Goal: Task Accomplishment & Management: Manage account settings

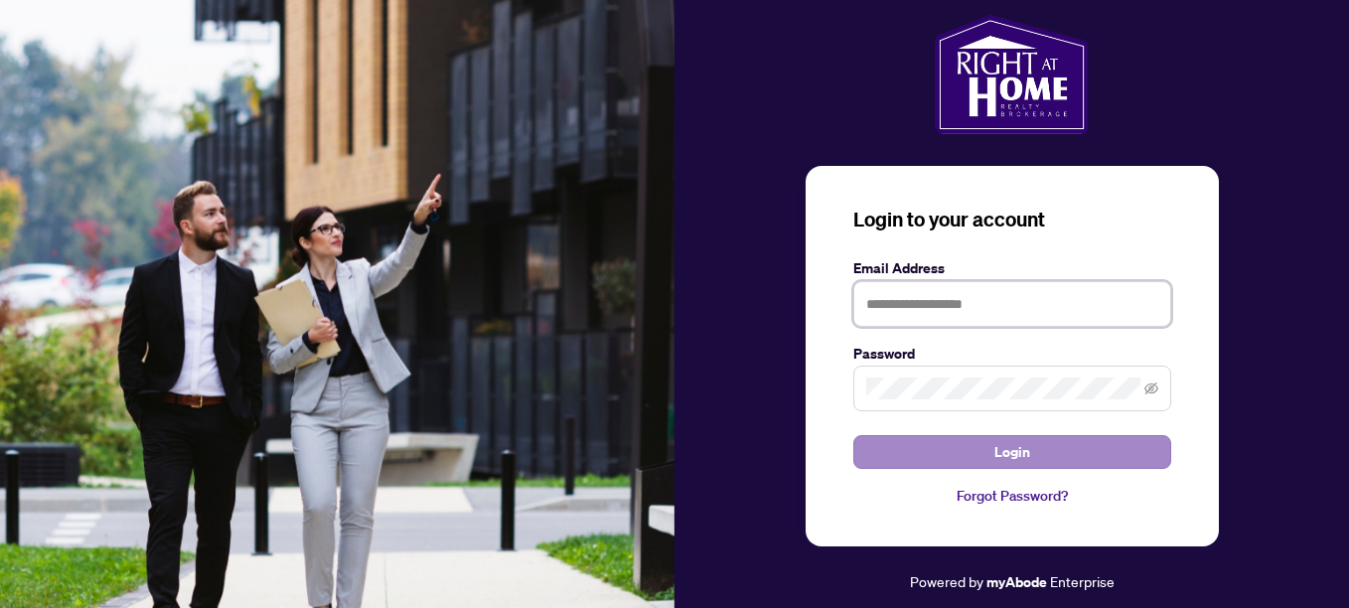
type input "**********"
click at [1111, 456] on button "Login" at bounding box center [1012, 452] width 318 height 34
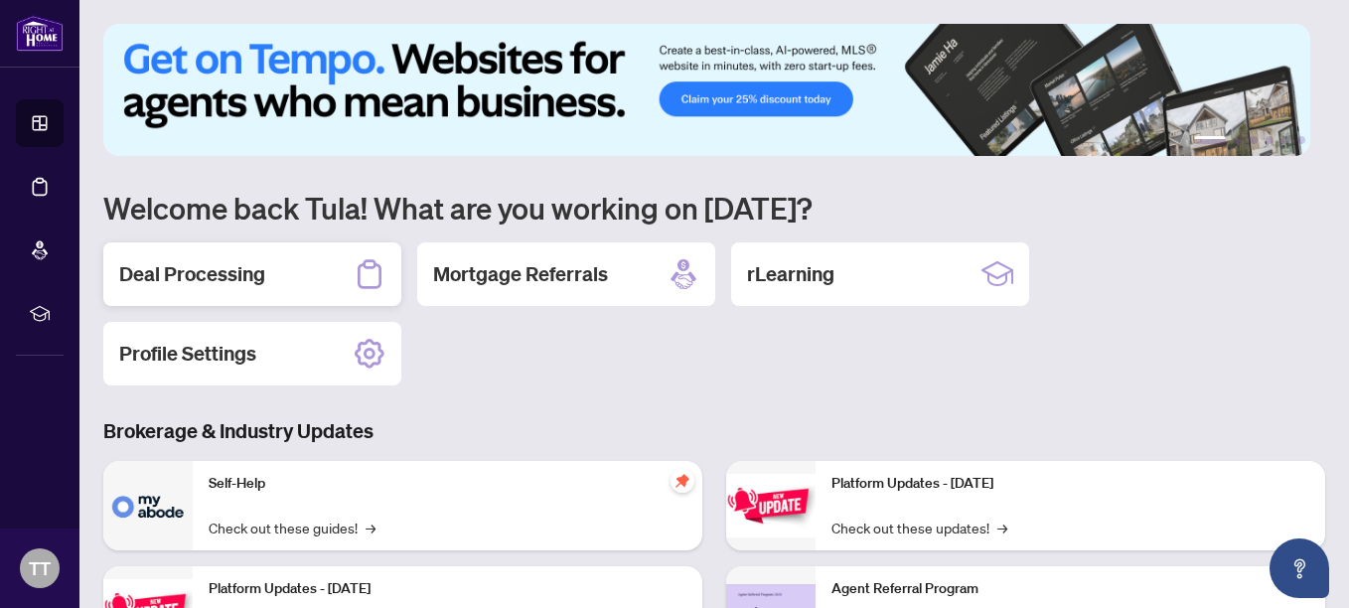
click at [168, 269] on h2 "Deal Processing" at bounding box center [192, 274] width 146 height 28
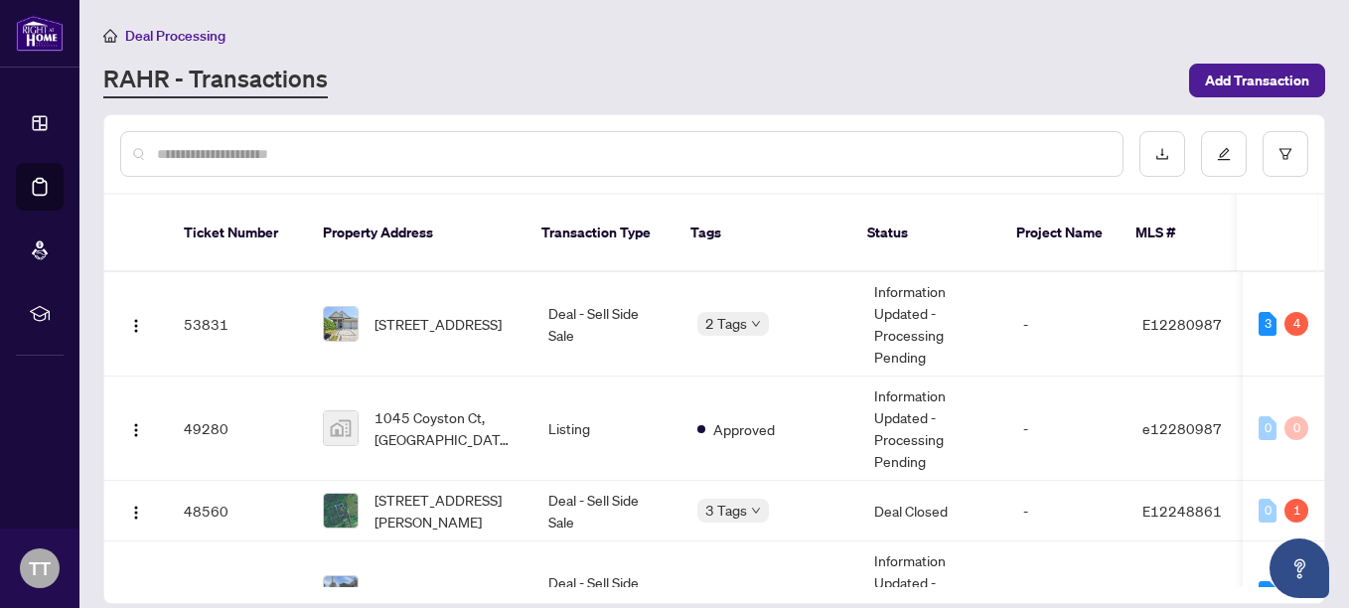
scroll to position [270, 0]
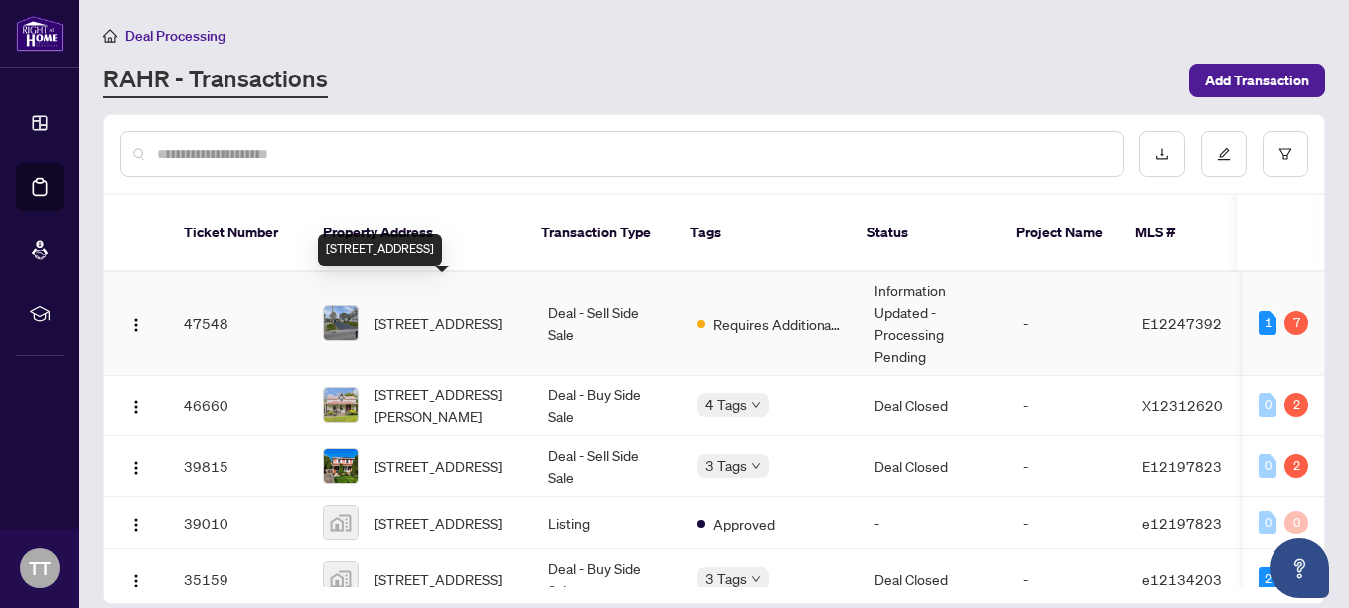
click at [418, 312] on span "[STREET_ADDRESS]" at bounding box center [438, 323] width 127 height 22
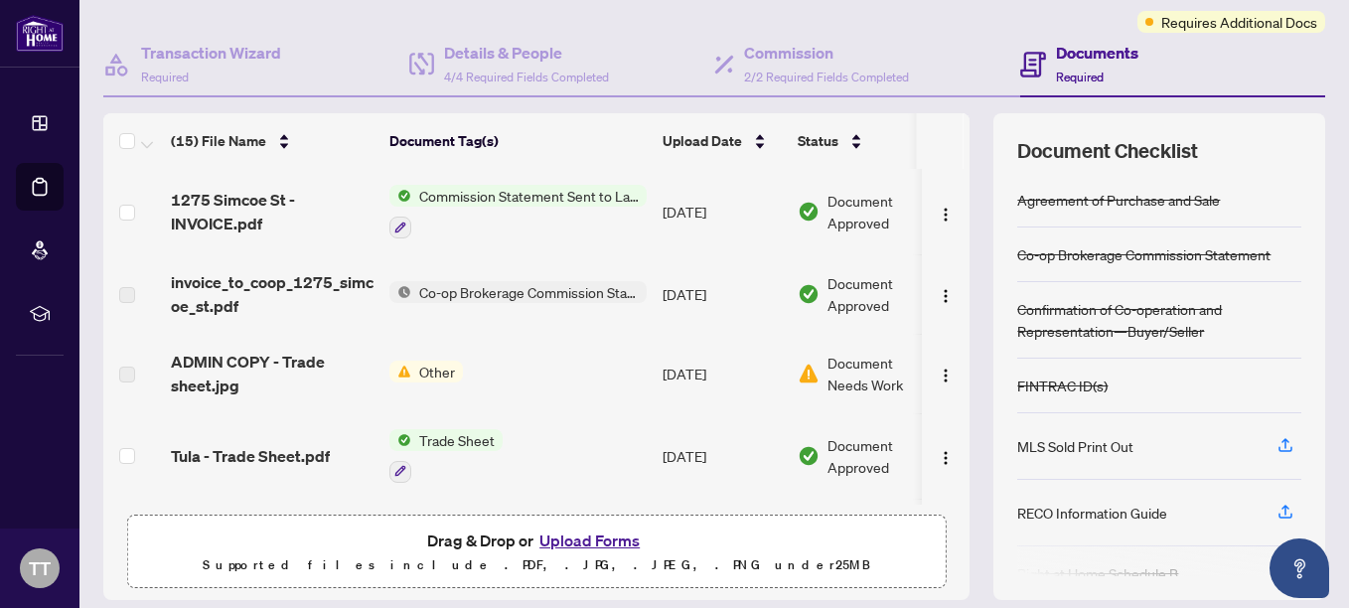
scroll to position [289, 0]
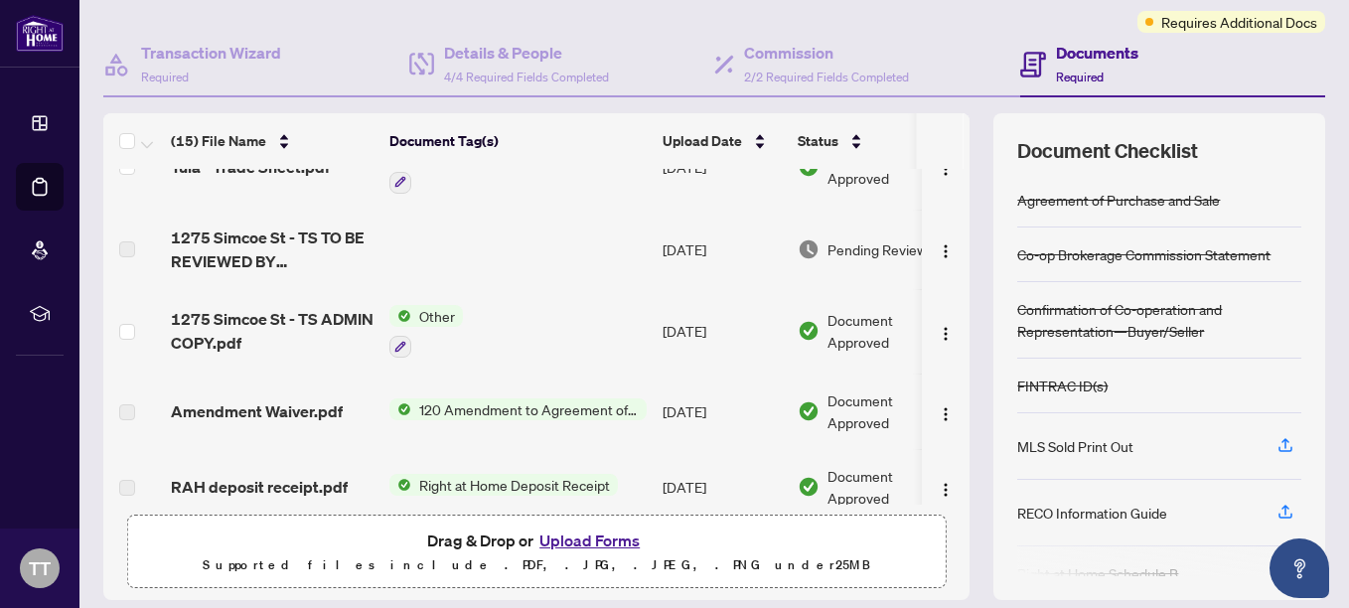
click at [949, 488] on td at bounding box center [946, 487] width 48 height 76
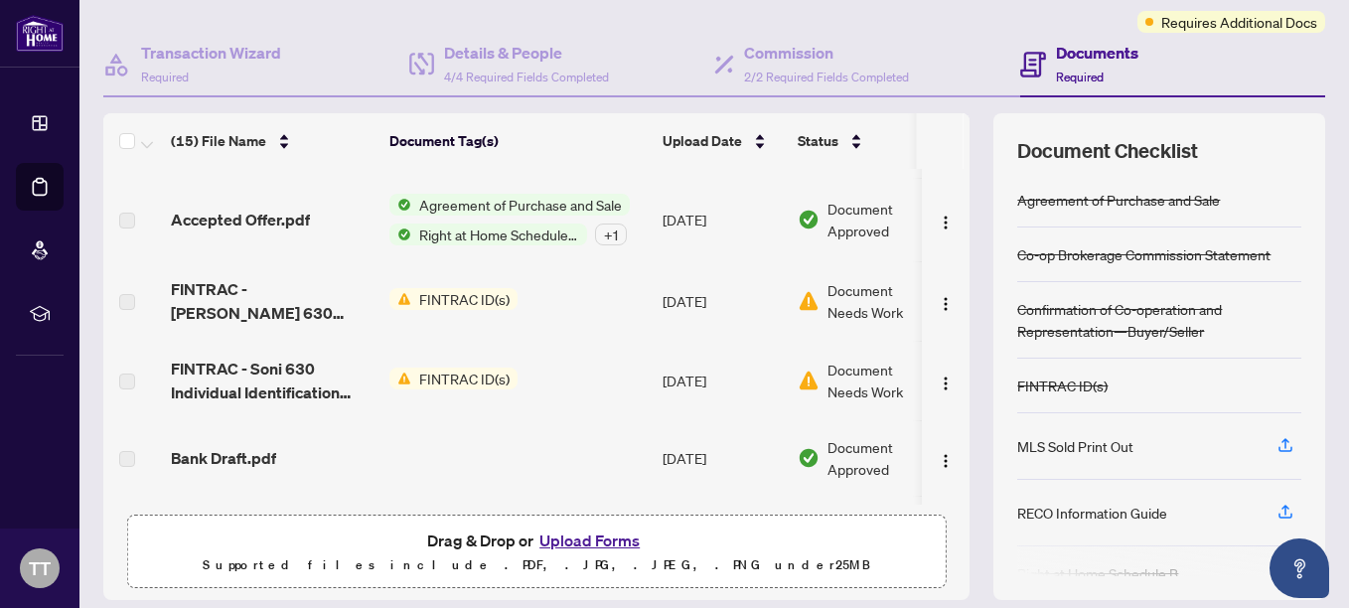
scroll to position [859, 0]
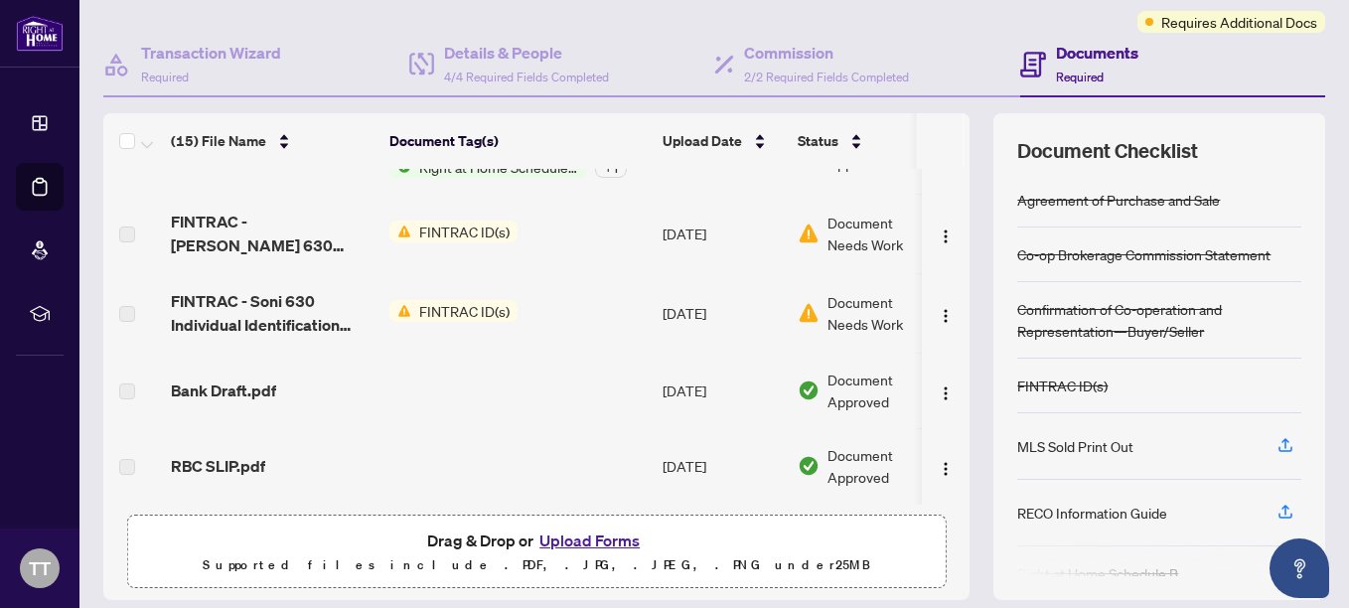
click at [954, 499] on div "[STREET_ADDRESS] - INVOICE.pdf Commission Statement Sent to Lawyer [DATE] Docum…" at bounding box center [536, 337] width 866 height 336
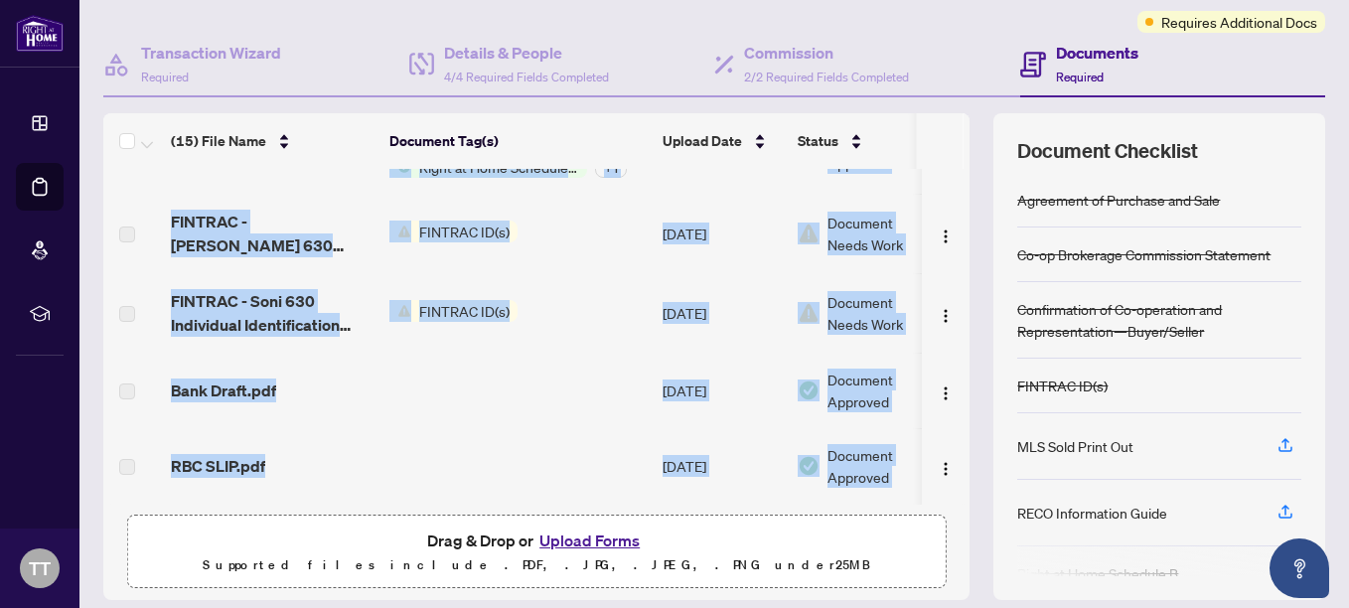
click at [954, 499] on div "[STREET_ADDRESS] - INVOICE.pdf Commission Statement Sent to Lawyer [DATE] Docum…" at bounding box center [536, 337] width 866 height 336
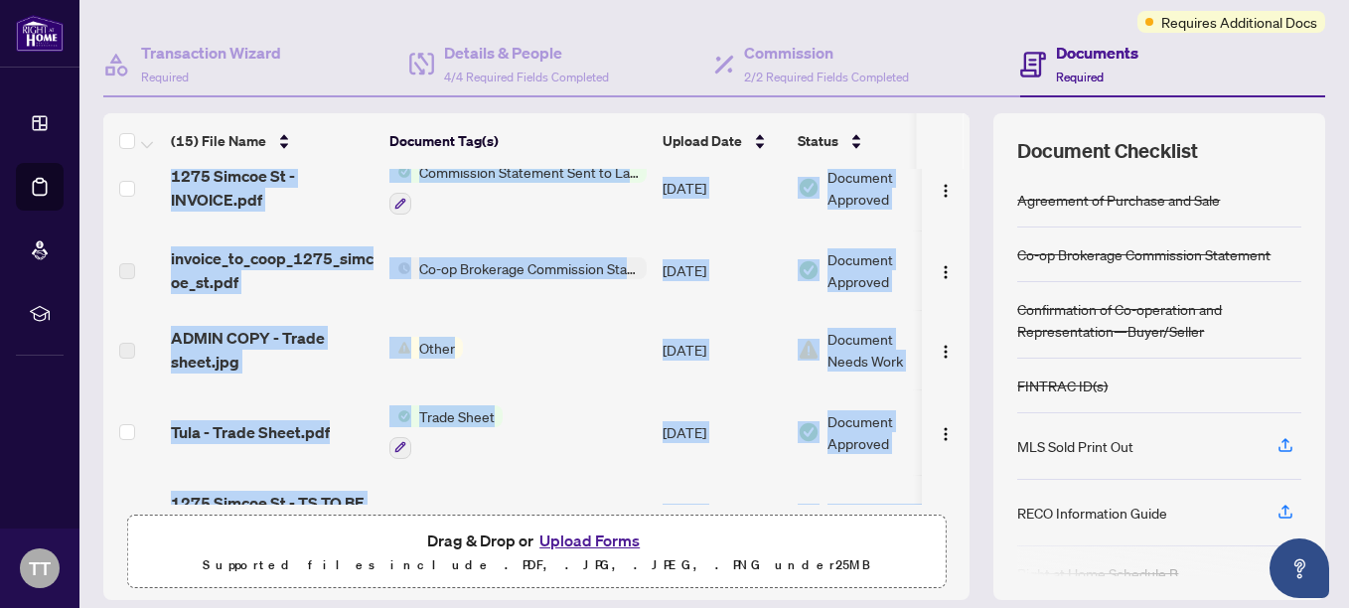
scroll to position [0, 0]
